Goal: Transaction & Acquisition: Purchase product/service

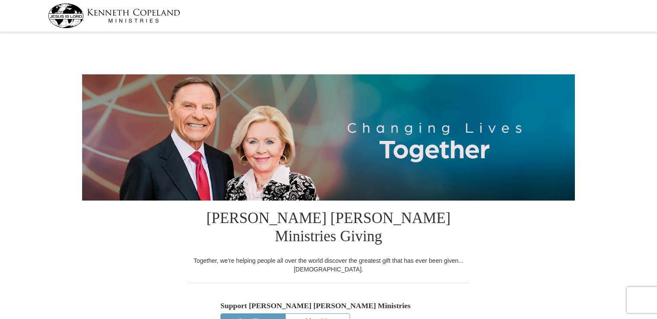
select select "MD"
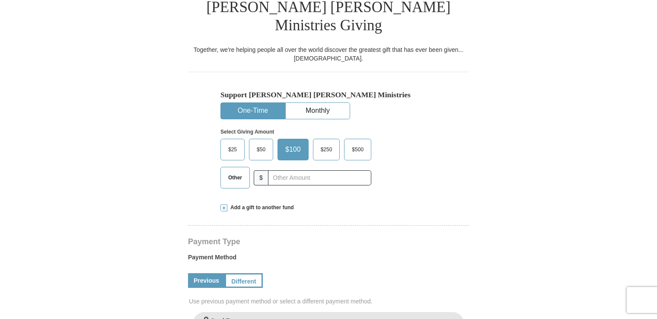
scroll to position [216, 0]
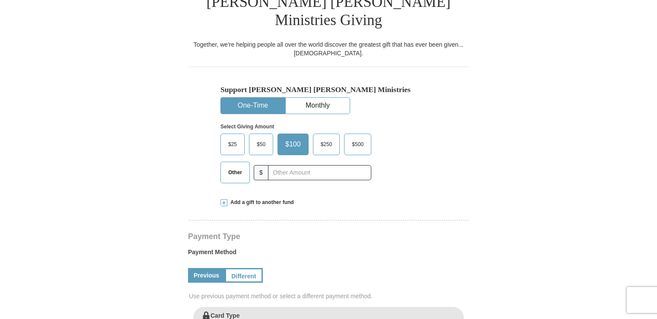
click at [232, 138] on span "$25" at bounding box center [232, 144] width 17 height 13
click at [0, 0] on input "$25" at bounding box center [0, 0] width 0 height 0
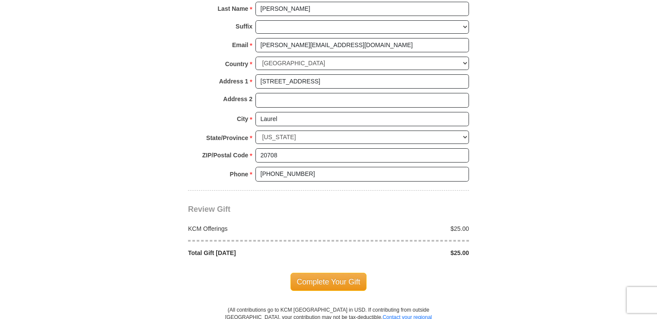
scroll to position [648, 0]
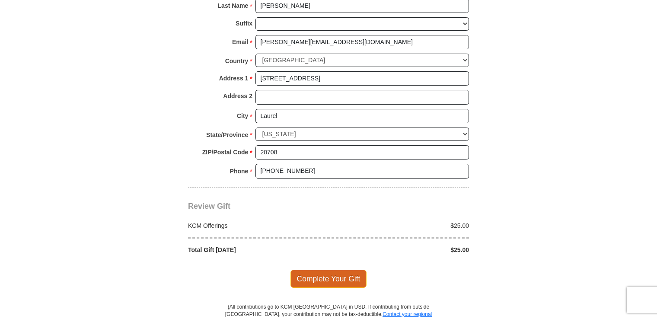
click at [340, 270] on span "Complete Your Gift" at bounding box center [328, 279] width 76 height 18
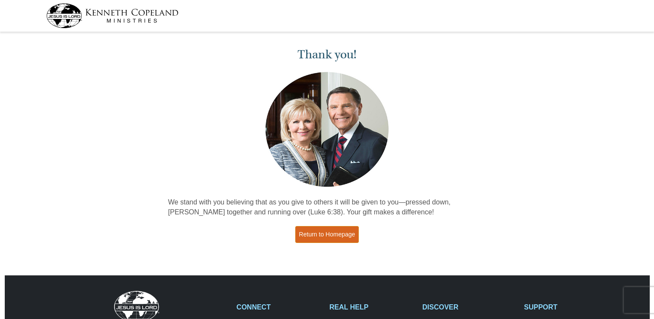
click at [320, 230] on link "Return to Homepage" at bounding box center [327, 234] width 64 height 17
